Goal: Task Accomplishment & Management: Complete application form

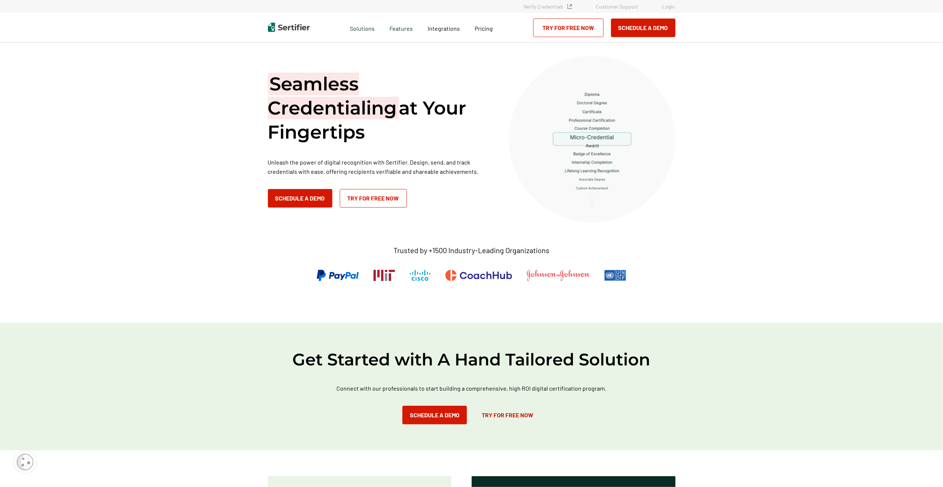
drag, startPoint x: 0, startPoint y: 0, endPoint x: 670, endPoint y: 6, distance: 670.0
click at [670, 6] on link "Login" at bounding box center [668, 6] width 13 height 6
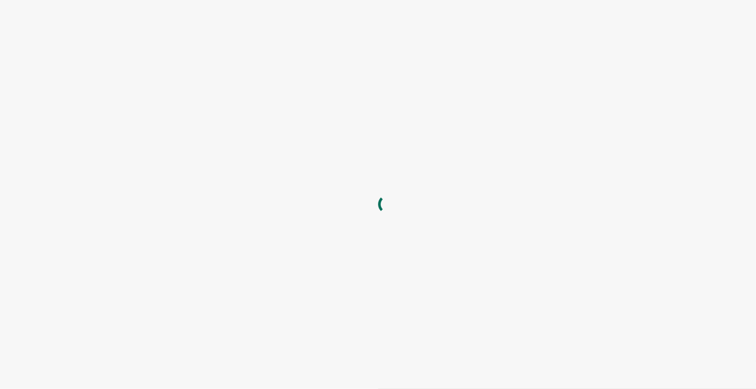
type input "[PERSON_NAME][EMAIL_ADDRESS][PERSON_NAME][DOMAIN_NAME]"
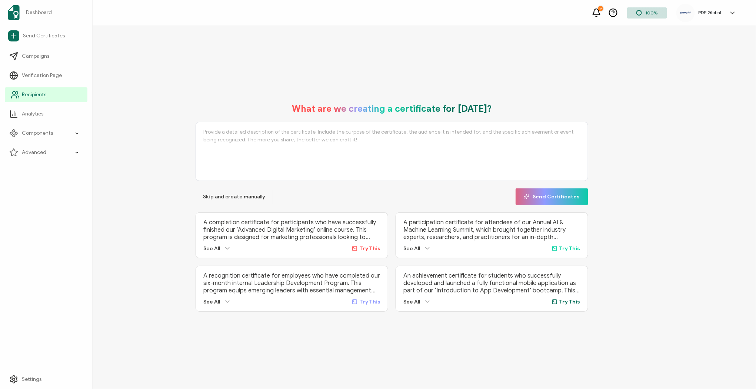
click at [22, 91] on span "Recipients" at bounding box center [34, 94] width 24 height 7
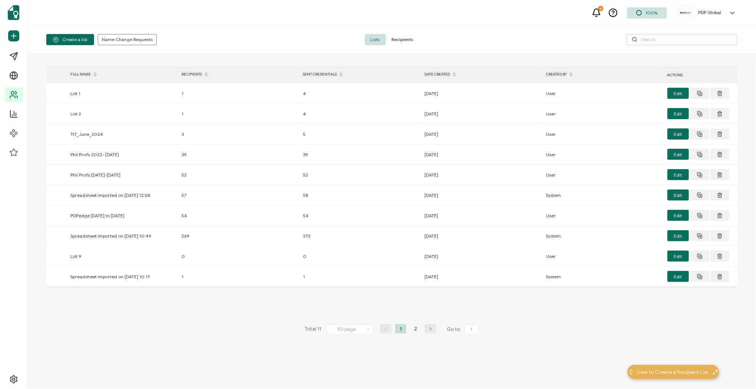
click at [399, 39] on span "Recipients" at bounding box center [402, 39] width 33 height 11
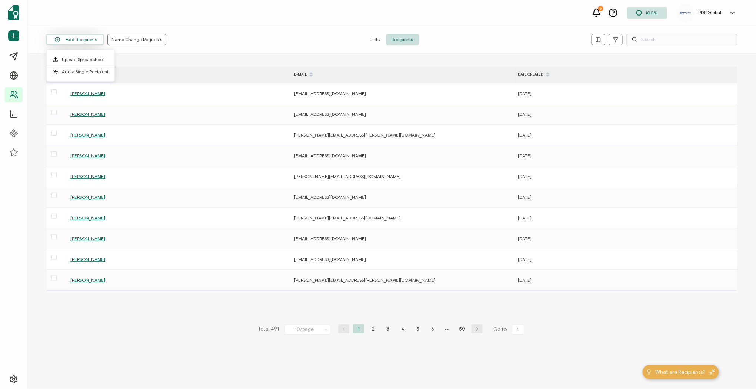
click at [93, 40] on button "Add Recipients" at bounding box center [74, 39] width 57 height 11
click at [84, 69] on span "Add a Single Recipient" at bounding box center [85, 72] width 47 height 6
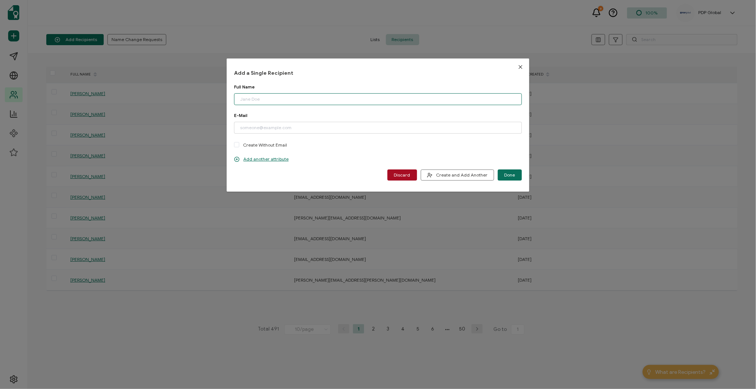
click at [284, 101] on input "dialog" at bounding box center [377, 99] width 287 height 12
type input "[PERSON_NAME]"
click at [251, 126] on input "dialog" at bounding box center [377, 128] width 287 height 12
paste input "[PERSON_NAME][EMAIL_ADDRESS][DOMAIN_NAME]"
click at [240, 129] on input "[PERSON_NAME][EMAIL_ADDRESS][DOMAIN_NAME]" at bounding box center [377, 128] width 287 height 12
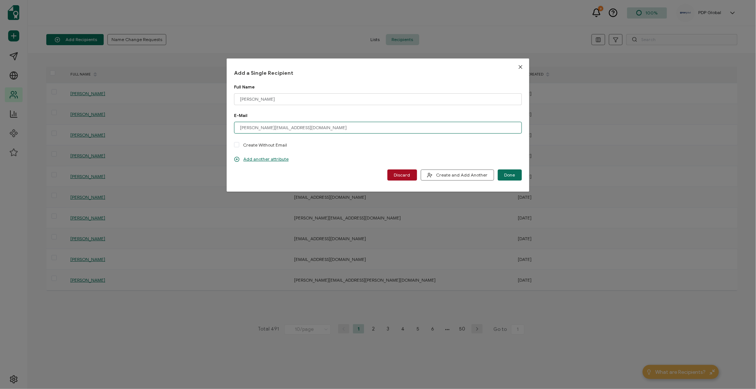
type input "[PERSON_NAME][EMAIL_ADDRESS][DOMAIN_NAME]"
click at [312, 150] on div "E-Mail [PERSON_NAME][EMAIL_ADDRESS][DOMAIN_NAME] Please enter a valid email add…" at bounding box center [377, 135] width 287 height 44
click at [238, 159] on icon "dialog" at bounding box center [237, 160] width 6 height 6
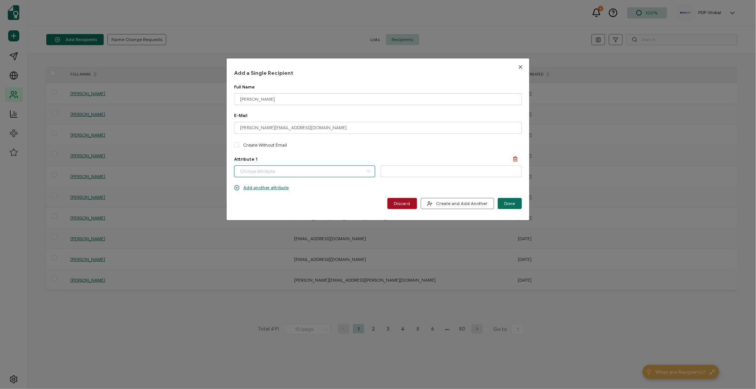
click at [310, 173] on input "dialog" at bounding box center [304, 172] width 141 height 12
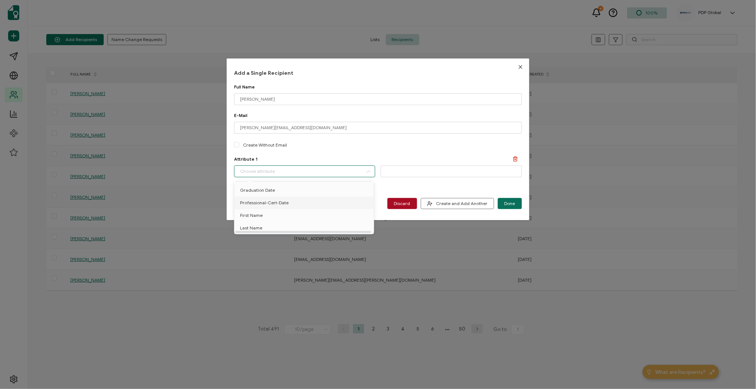
click at [290, 204] on li "Professional-Cert-Date" at bounding box center [306, 203] width 146 height 13
type input "Professional-Cert-Date"
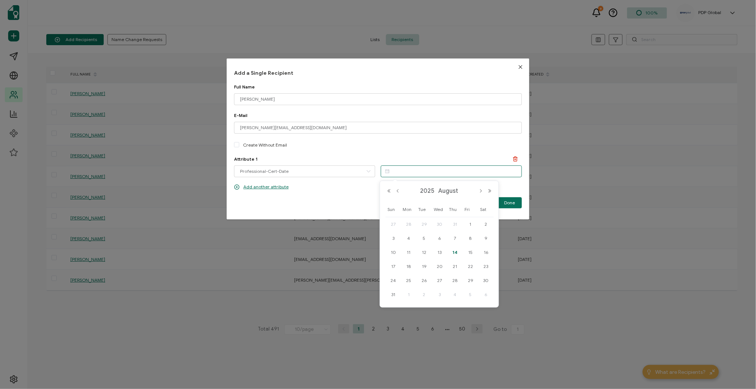
click at [407, 173] on input "dialog" at bounding box center [451, 172] width 141 height 12
paste input "[DATE]"
type input "[DATE]"
click at [417, 150] on div "E-Mail [PERSON_NAME][EMAIL_ADDRESS][DOMAIN_NAME] Please enter a valid email add…" at bounding box center [377, 135] width 287 height 44
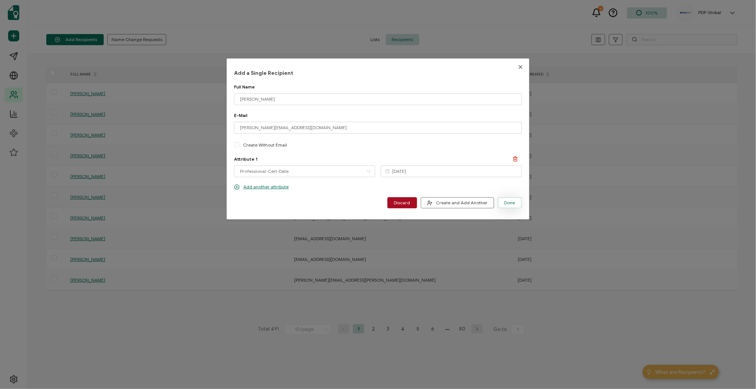
click at [504, 201] on span "Done" at bounding box center [509, 203] width 11 height 4
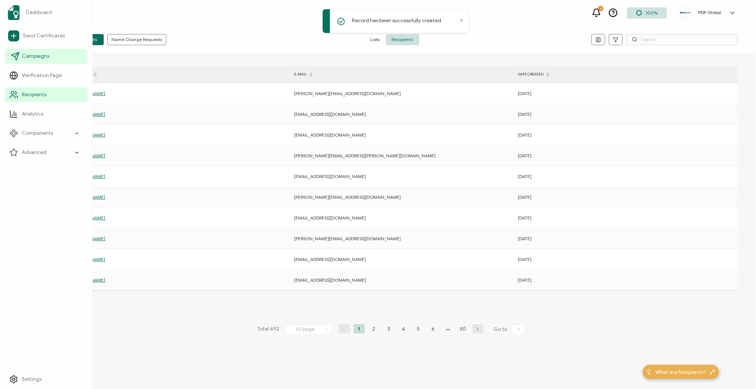
click at [21, 57] on link "Campaigns" at bounding box center [46, 56] width 83 height 15
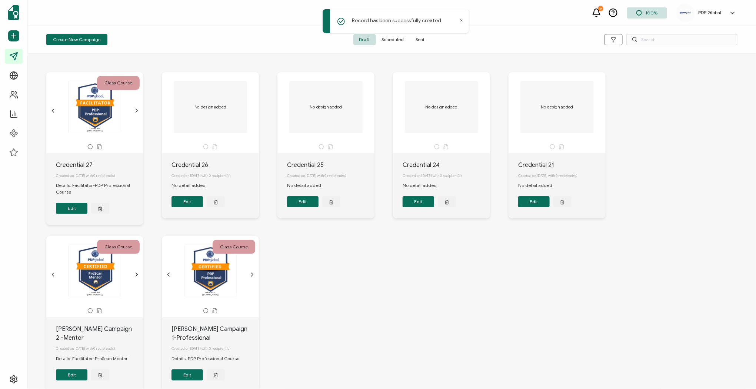
click at [424, 41] on span "Sent" at bounding box center [420, 39] width 21 height 11
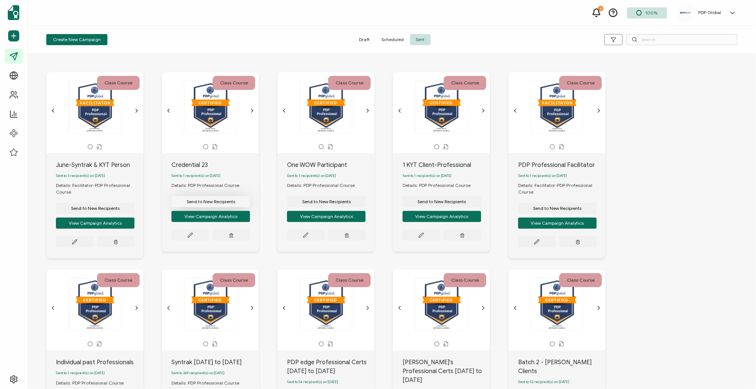
click at [120, 206] on span "Send to New Recipients" at bounding box center [95, 208] width 49 height 4
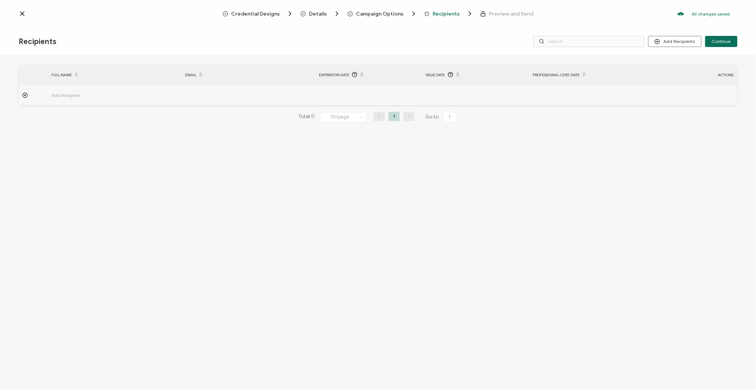
click at [25, 95] on icon at bounding box center [25, 95] width 2 height 0
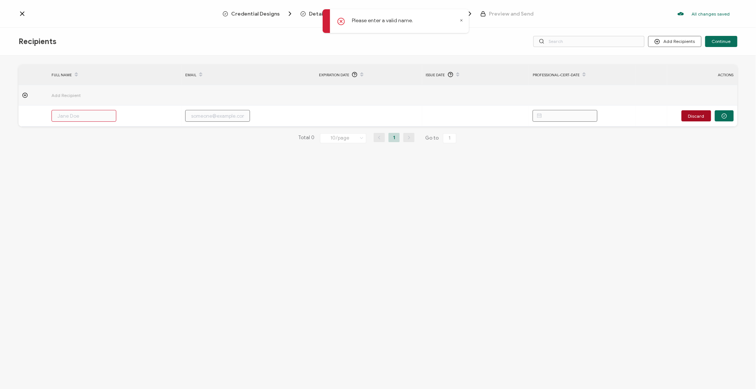
click at [23, 14] on icon at bounding box center [22, 13] width 7 height 7
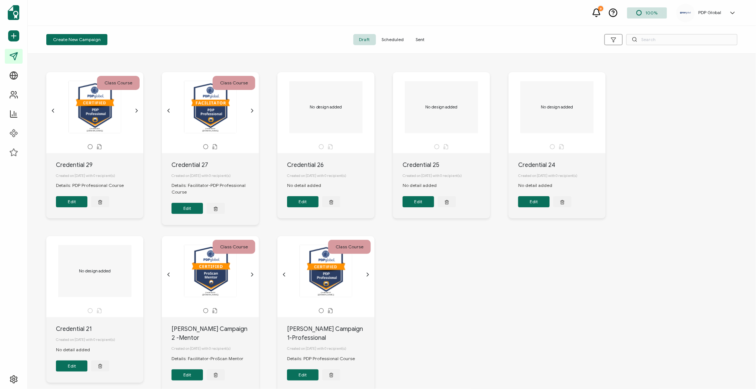
click at [185, 209] on button "Edit" at bounding box center [186, 208] width 31 height 11
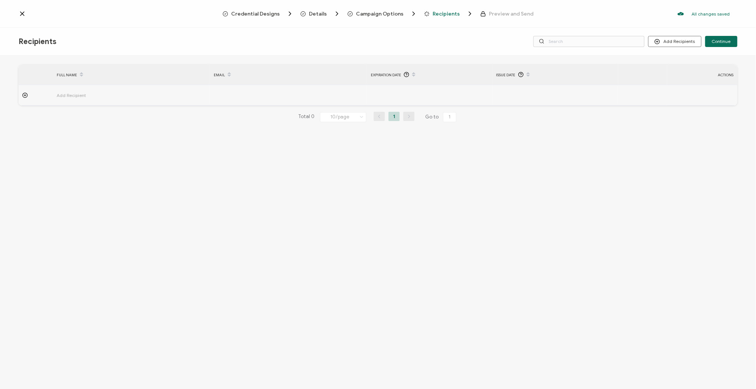
click at [75, 96] on span "Add Recipient" at bounding box center [92, 95] width 70 height 9
click at [683, 87] on span "Import From List" at bounding box center [684, 86] width 34 height 6
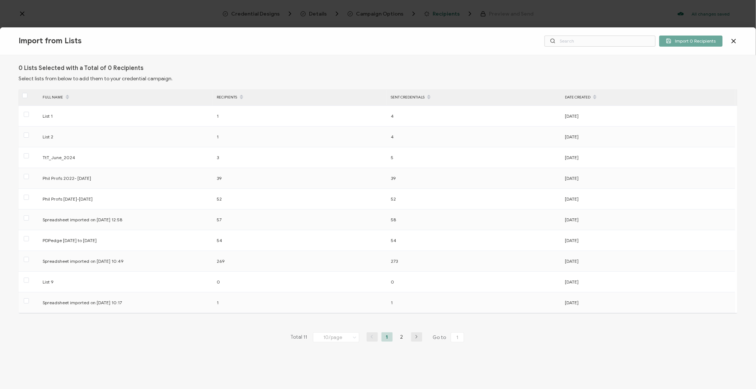
click at [21, 13] on div "Import from Lists Import 0 Recipients 0 Lists Selected with a Total of 0 Recipi…" at bounding box center [378, 194] width 756 height 389
click at [734, 41] on icon at bounding box center [734, 41] width 4 height 4
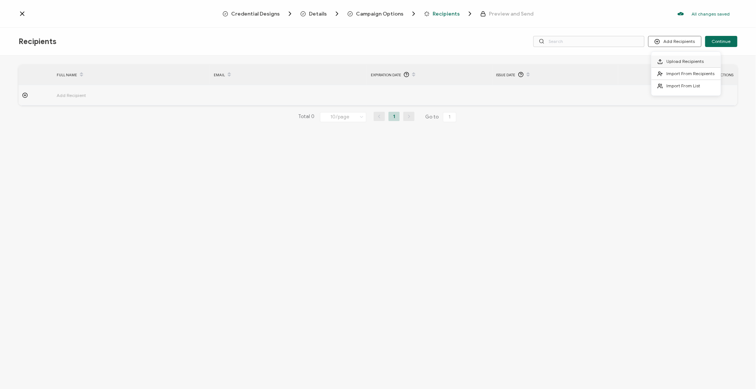
click at [681, 62] on span "Upload Recipients" at bounding box center [685, 62] width 37 height 6
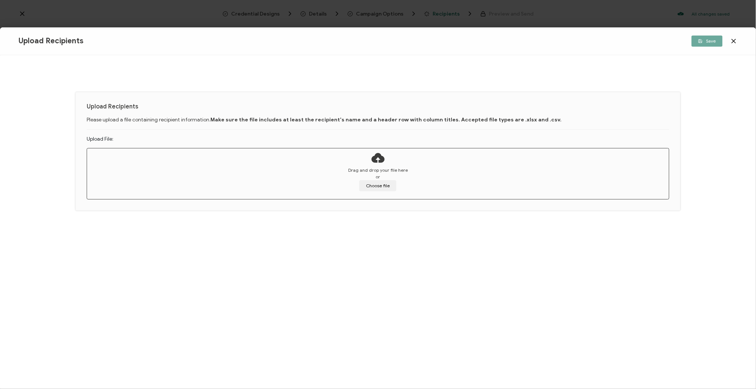
click at [734, 40] on icon at bounding box center [733, 40] width 7 height 7
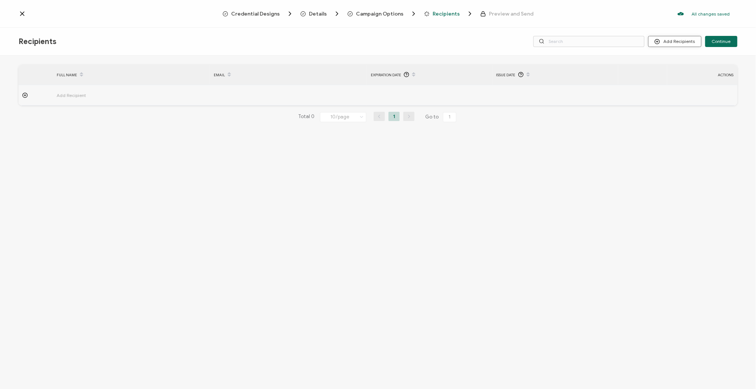
click at [684, 42] on button "Add Recipients" at bounding box center [674, 41] width 53 height 11
click at [687, 81] on li "Import From List" at bounding box center [685, 86] width 69 height 12
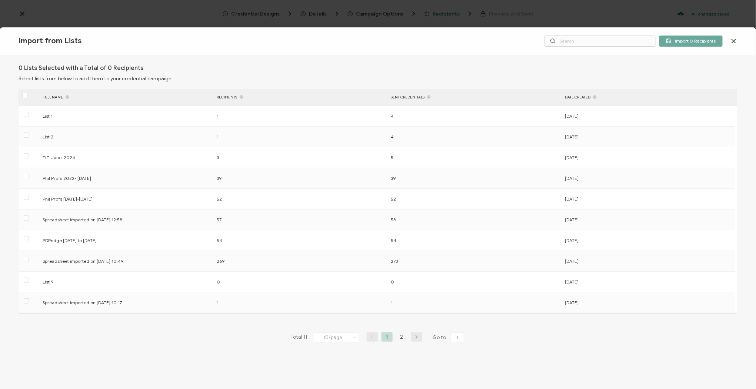
click at [734, 40] on icon at bounding box center [733, 40] width 7 height 7
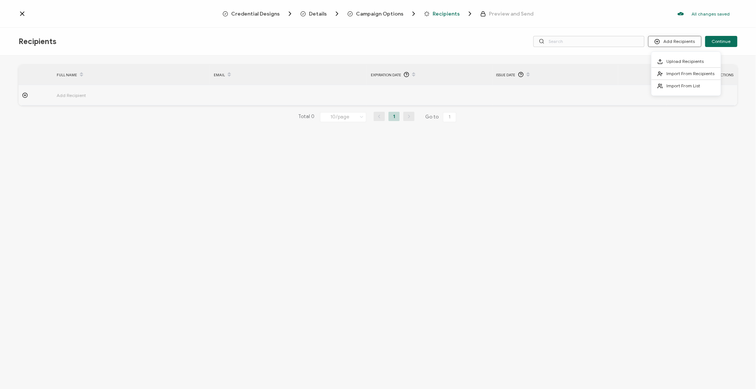
click at [676, 43] on button "Add Recipients" at bounding box center [674, 41] width 53 height 11
click at [681, 71] on span "Import From Recipients" at bounding box center [691, 74] width 48 height 6
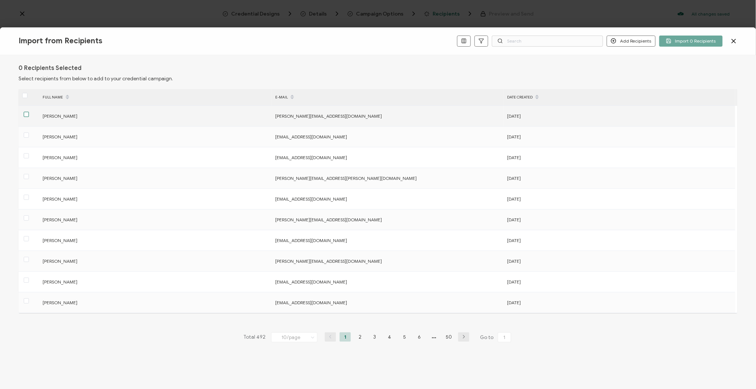
click at [25, 115] on span at bounding box center [26, 114] width 5 height 5
click at [29, 112] on input "checkbox" at bounding box center [29, 112] width 0 height 0
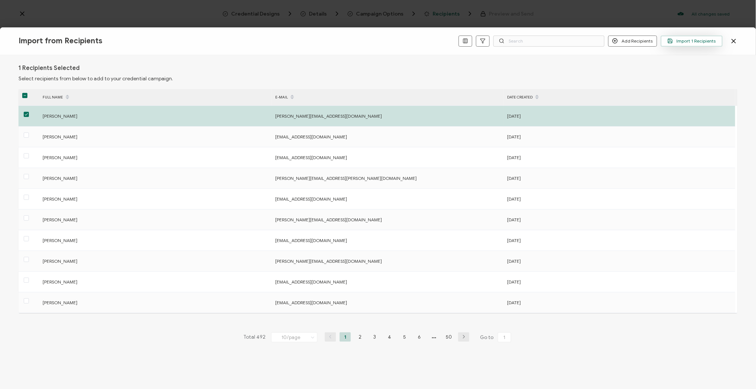
click at [686, 39] on span "Import 1 Recipients" at bounding box center [691, 41] width 49 height 6
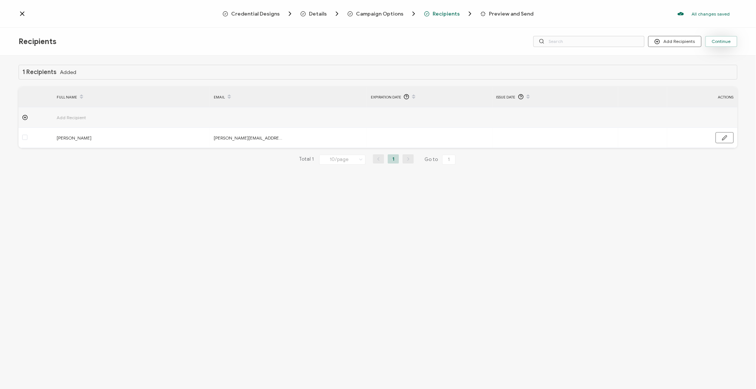
click at [724, 44] on button "Continue" at bounding box center [721, 41] width 32 height 11
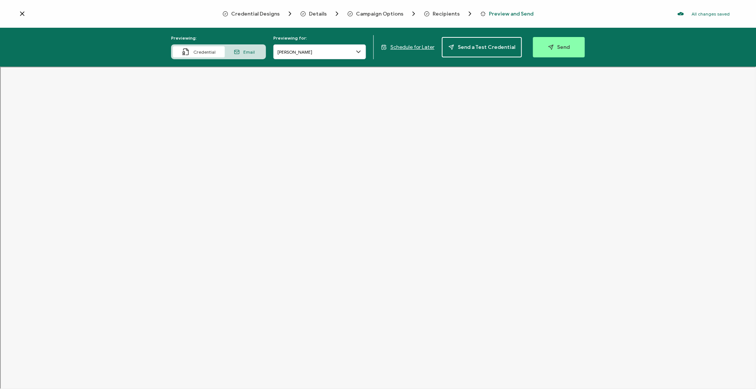
click at [24, 13] on icon at bounding box center [22, 13] width 7 height 7
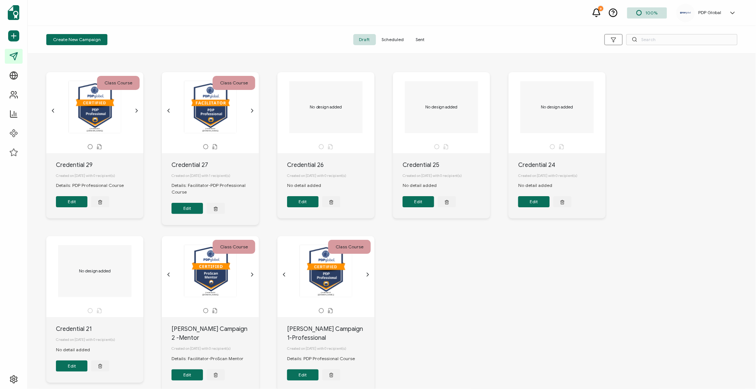
click at [184, 211] on button "Edit" at bounding box center [186, 208] width 31 height 11
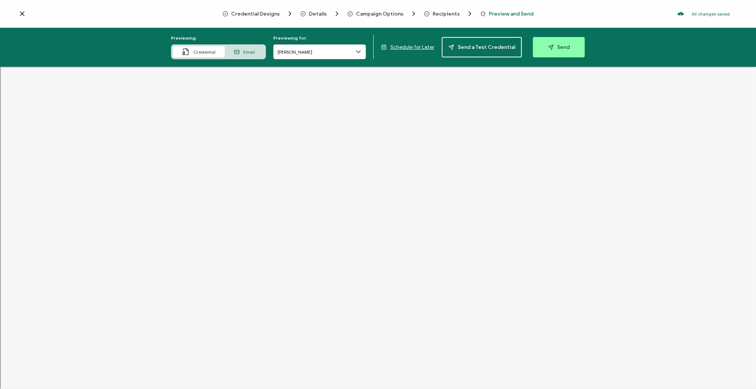
click at [24, 13] on icon at bounding box center [22, 13] width 7 height 7
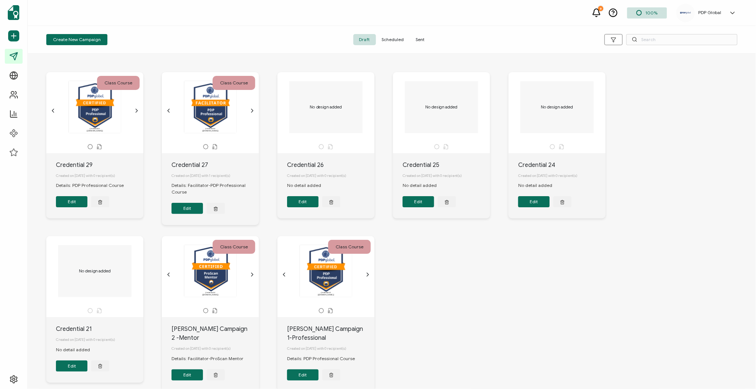
click at [394, 39] on span "Scheduled" at bounding box center [393, 39] width 34 height 11
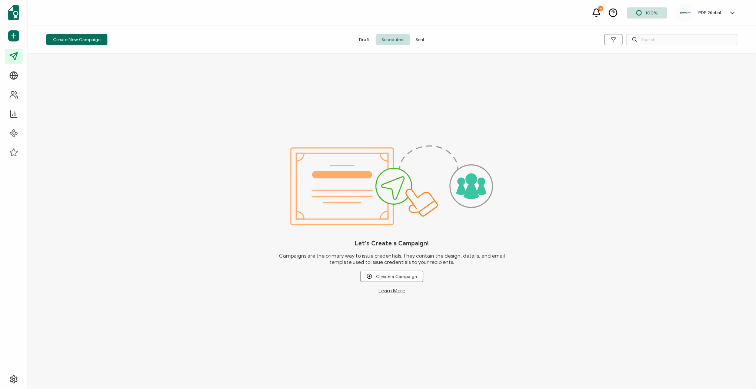
click at [420, 39] on span "Sent" at bounding box center [420, 39] width 21 height 11
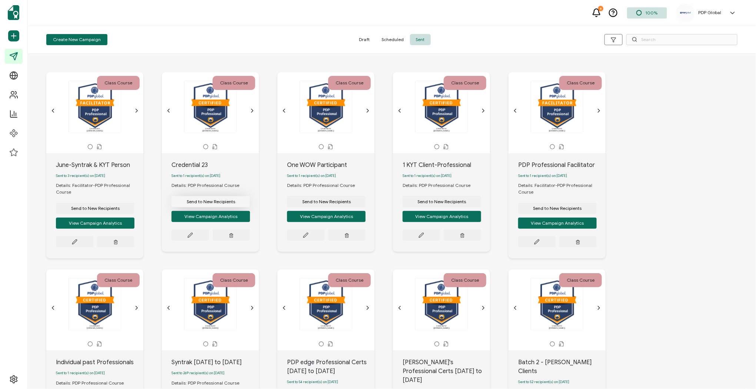
click at [120, 206] on span "Send to New Recipients" at bounding box center [95, 208] width 49 height 4
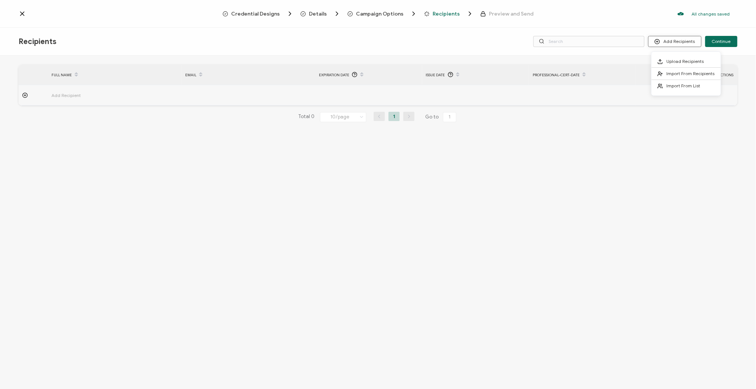
click at [672, 41] on button "Add Recipients" at bounding box center [674, 41] width 53 height 11
click at [676, 69] on li "Import From Recipients" at bounding box center [685, 74] width 69 height 12
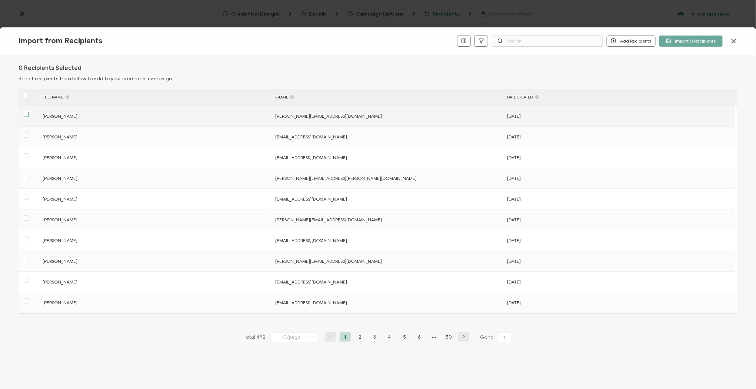
click at [27, 114] on span at bounding box center [26, 114] width 5 height 5
click at [29, 112] on input "checkbox" at bounding box center [29, 112] width 0 height 0
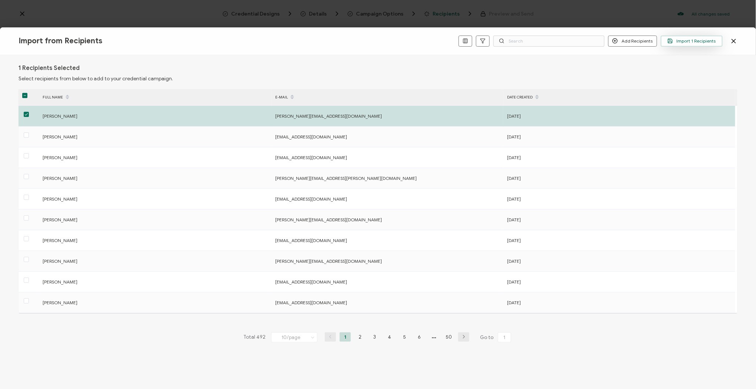
click at [696, 40] on span "Import 1 Recipients" at bounding box center [691, 41] width 49 height 6
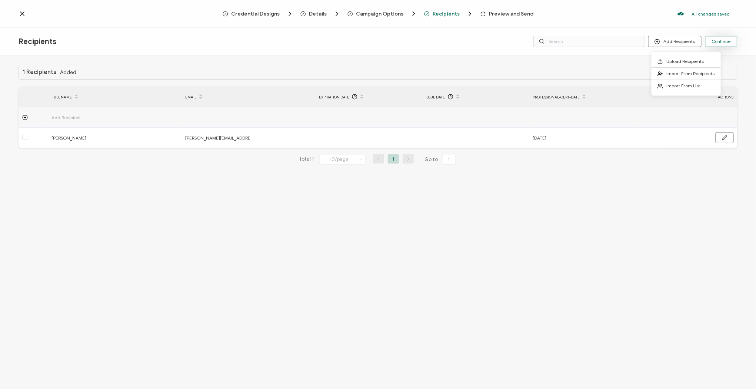
click at [717, 41] on span "Continue" at bounding box center [721, 41] width 19 height 4
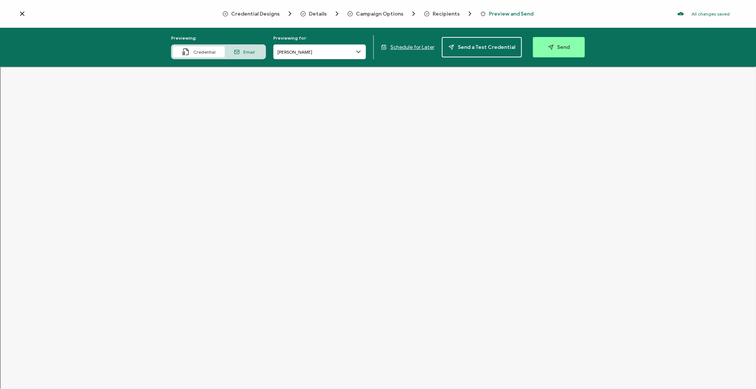
click at [445, 13] on span "Recipients" at bounding box center [446, 14] width 27 height 6
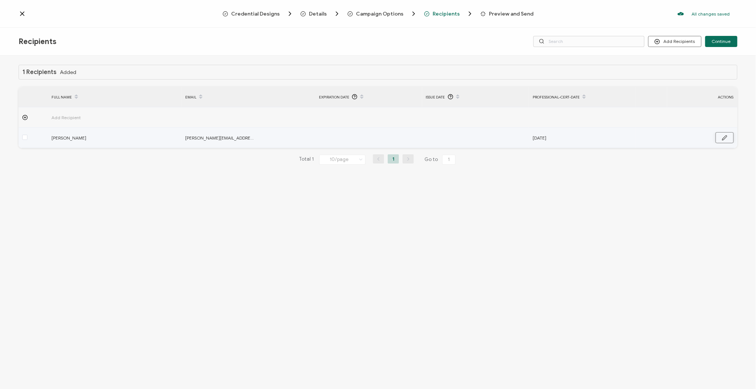
click at [719, 136] on button "button" at bounding box center [725, 137] width 18 height 11
drag, startPoint x: 577, startPoint y: 137, endPoint x: 544, endPoint y: 138, distance: 33.0
click at [544, 138] on div "[DATE]" at bounding box center [565, 138] width 65 height 12
click at [457, 136] on input "text" at bounding box center [458, 138] width 65 height 12
paste input "[DATE]"
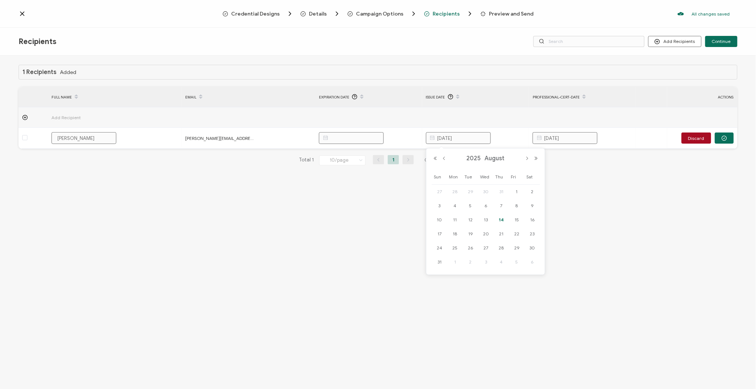
type input "[DATE]"
click at [511, 117] on td at bounding box center [475, 117] width 107 height 20
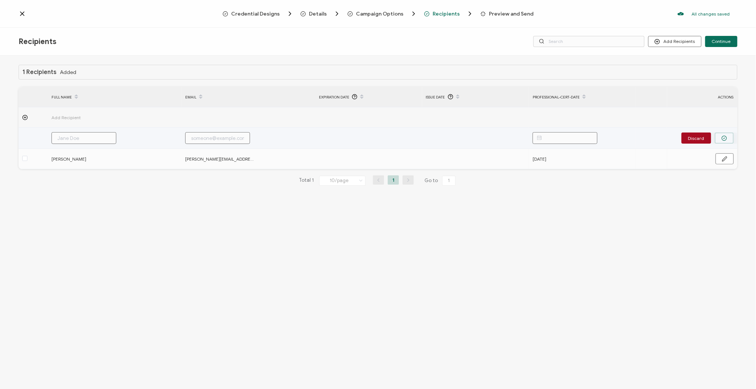
click at [722, 134] on button "button" at bounding box center [724, 138] width 19 height 11
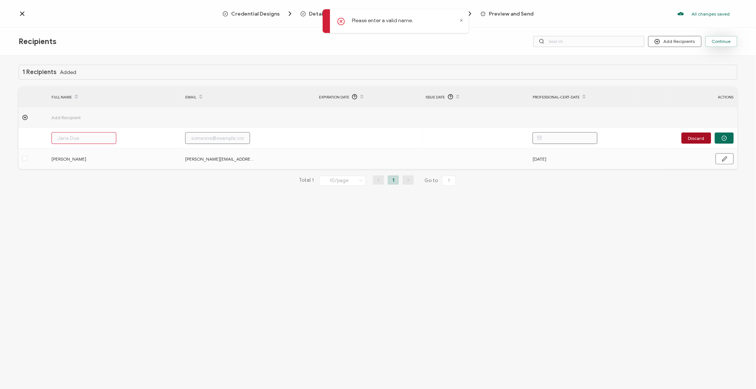
click at [716, 41] on span "Continue" at bounding box center [721, 41] width 19 height 4
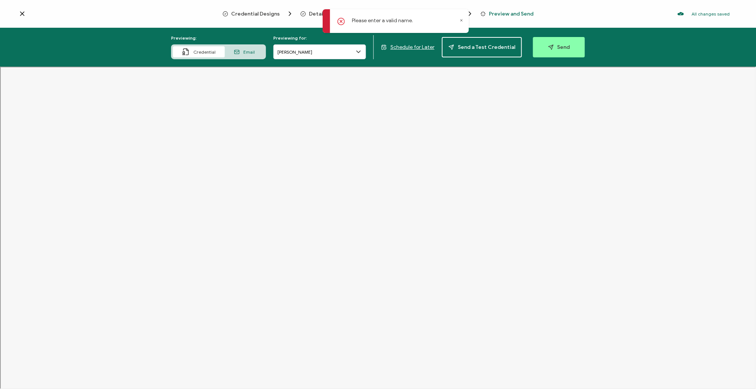
click at [462, 21] on icon at bounding box center [462, 21] width 4 height 4
click at [249, 51] on span "Email" at bounding box center [248, 52] width 11 height 6
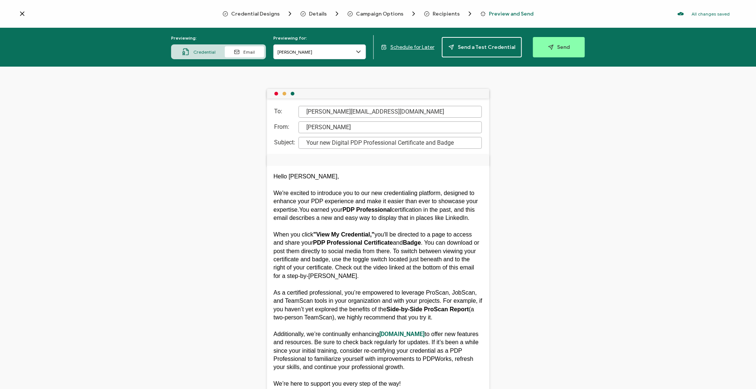
click at [209, 53] on span "Credential" at bounding box center [204, 52] width 22 height 6
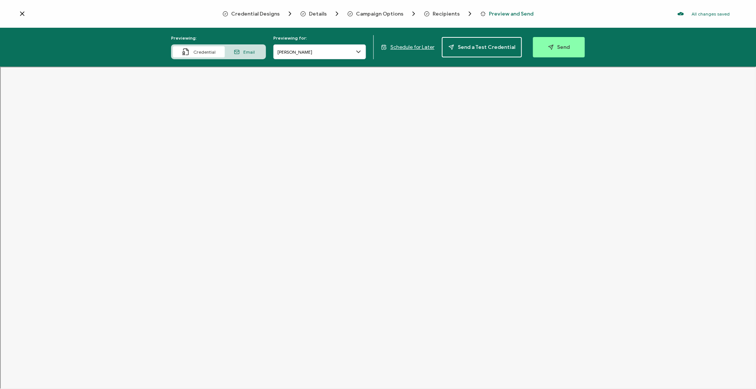
click at [452, 12] on span "Recipients" at bounding box center [446, 14] width 27 height 6
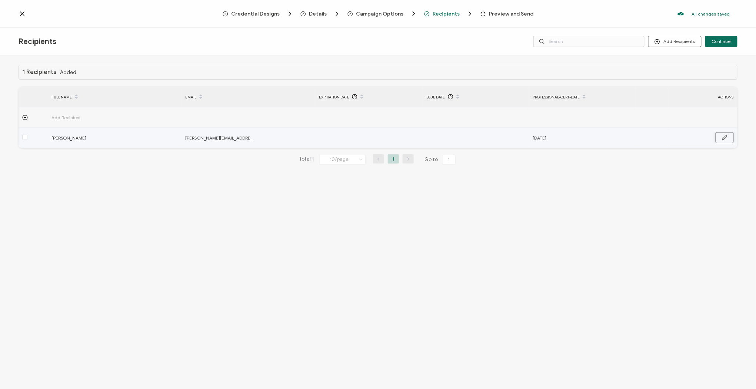
click at [722, 141] on button "button" at bounding box center [725, 137] width 18 height 11
click at [457, 137] on input "text" at bounding box center [458, 138] width 65 height 12
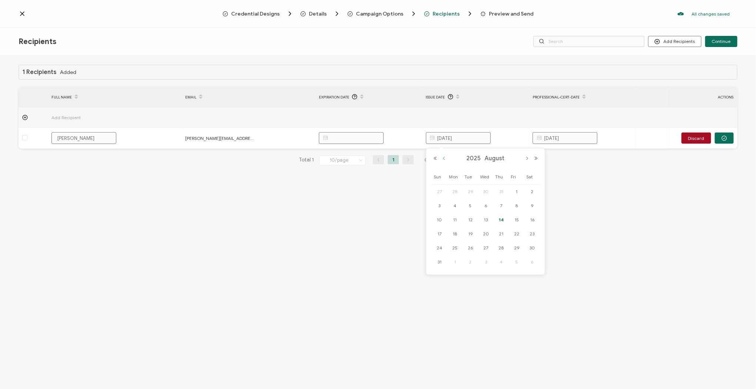
type input "[DATE]"
click at [446, 157] on button "Previous Month" at bounding box center [444, 158] width 9 height 5
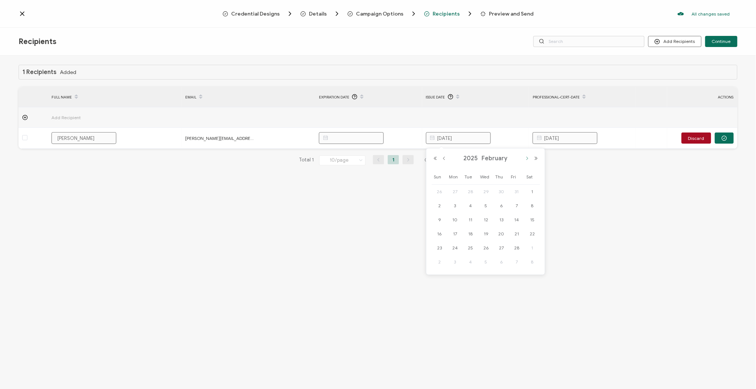
click at [527, 159] on button "Next Month" at bounding box center [527, 158] width 9 height 5
click at [455, 232] on span "19" at bounding box center [455, 234] width 9 height 9
click at [98, 137] on input "[PERSON_NAME]" at bounding box center [83, 138] width 65 height 12
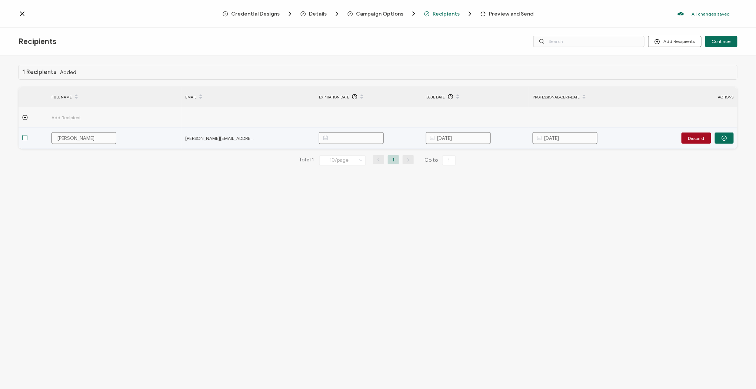
click at [25, 137] on span at bounding box center [24, 137] width 5 height 5
click at [27, 135] on input "checkbox" at bounding box center [27, 135] width 0 height 0
click at [722, 137] on circle "button" at bounding box center [724, 138] width 5 height 5
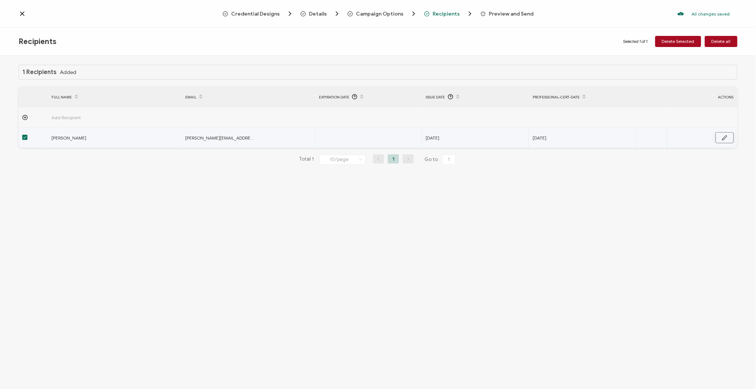
click at [728, 137] on button "button" at bounding box center [725, 137] width 18 height 11
click at [724, 136] on icon "button" at bounding box center [724, 139] width 6 height 6
click at [22, 136] on div at bounding box center [33, 138] width 29 height 9
click at [26, 136] on span at bounding box center [24, 137] width 5 height 5
click at [27, 135] on input "checkbox" at bounding box center [27, 135] width 0 height 0
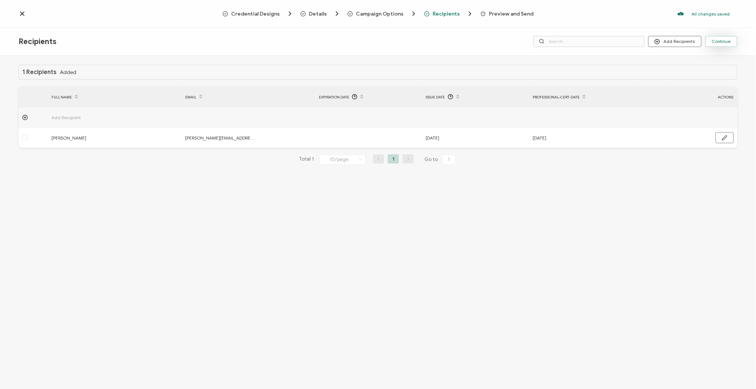
click at [720, 43] on span "Continue" at bounding box center [721, 41] width 19 height 4
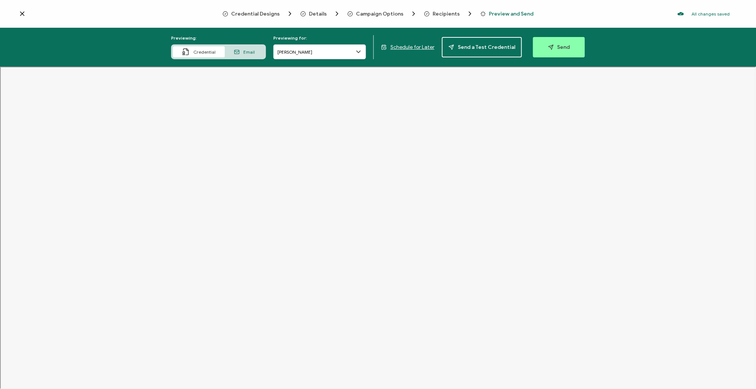
click at [250, 52] on span "Email" at bounding box center [248, 52] width 11 height 6
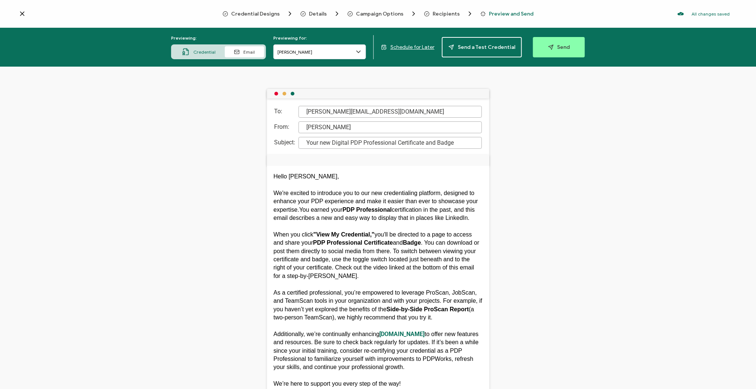
click at [200, 52] on span "Credential" at bounding box center [204, 52] width 22 height 6
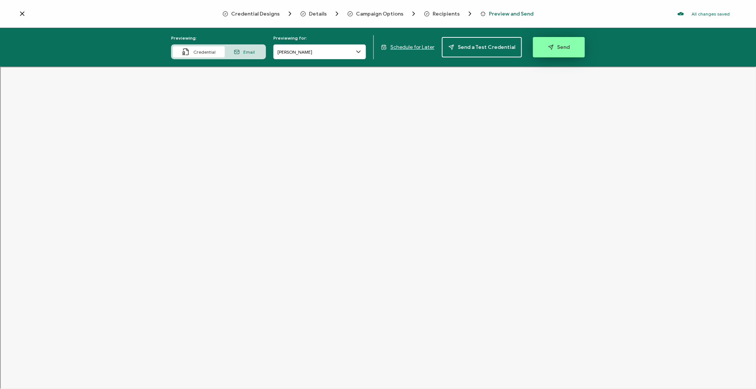
click at [556, 47] on span "Send" at bounding box center [559, 47] width 22 height 6
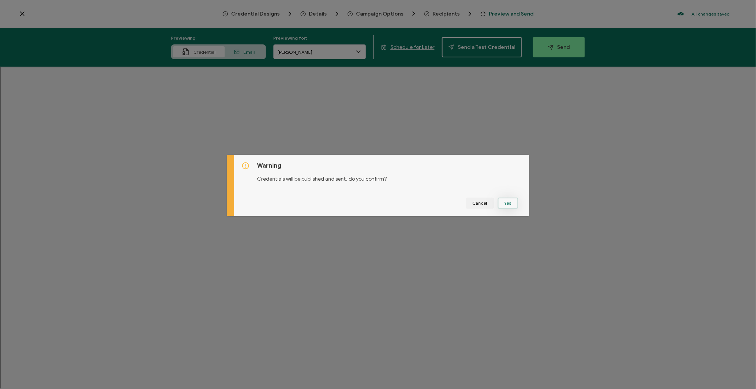
click at [508, 204] on button "Yes" at bounding box center [508, 203] width 20 height 11
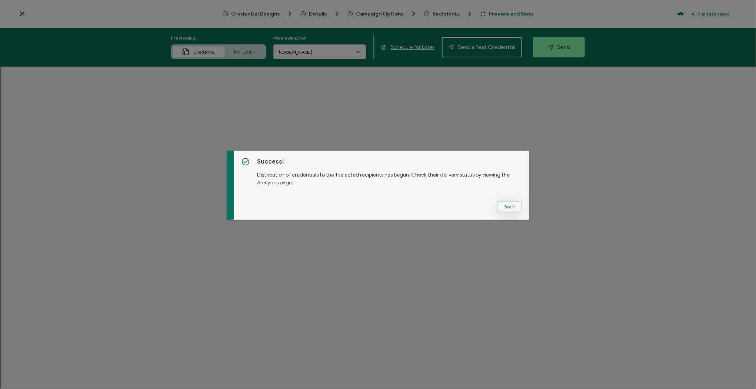
click at [508, 208] on button "Got It" at bounding box center [509, 206] width 25 height 11
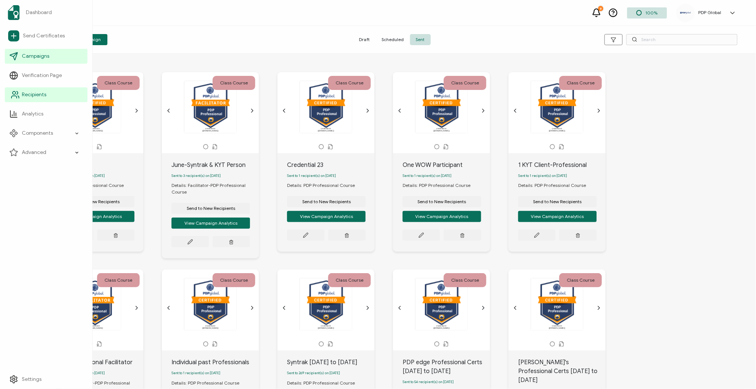
click at [26, 93] on span "Recipients" at bounding box center [34, 94] width 24 height 7
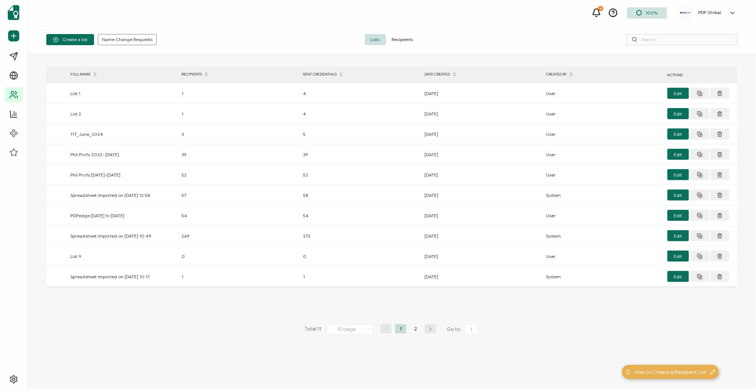
click at [409, 40] on span "Recipients" at bounding box center [402, 39] width 33 height 11
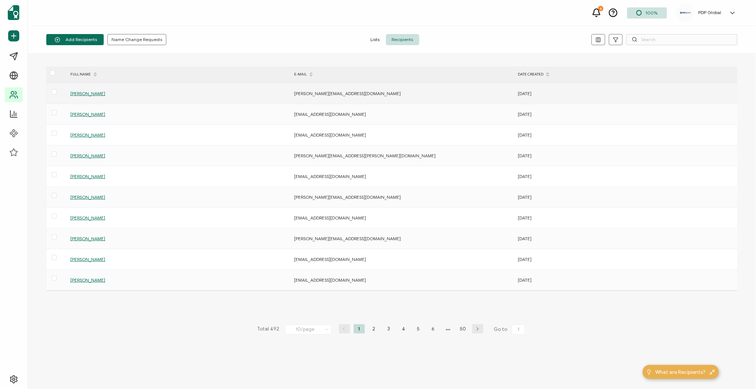
click at [79, 93] on span "[PERSON_NAME]" at bounding box center [87, 94] width 35 height 6
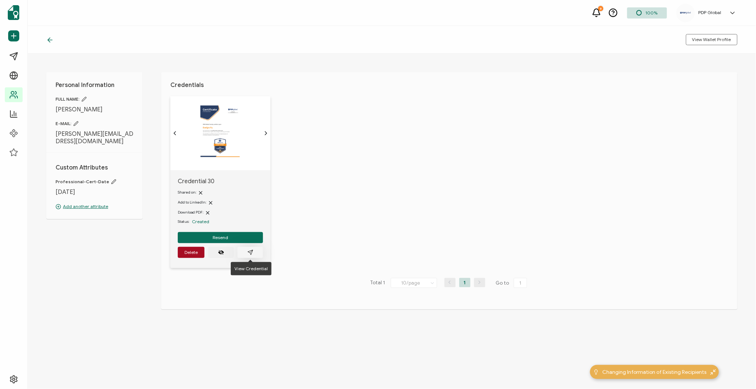
click at [248, 251] on icon "paper plane outline" at bounding box center [250, 253] width 6 height 6
